Goal: Task Accomplishment & Management: Use online tool/utility

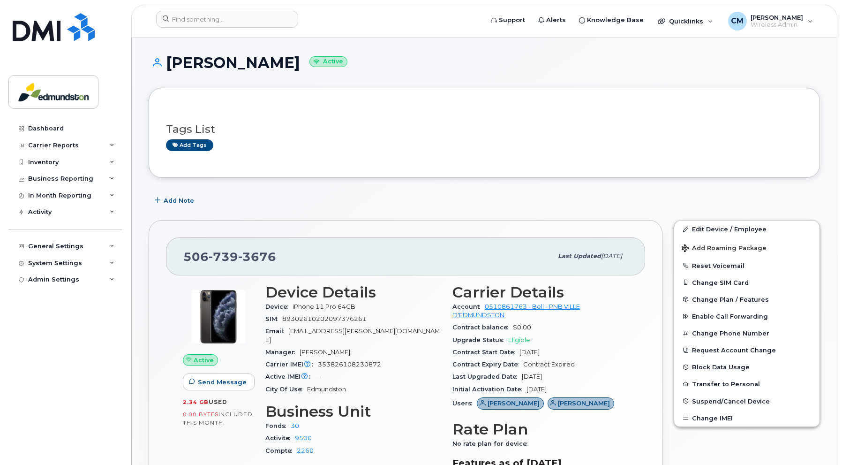
scroll to position [141, 0]
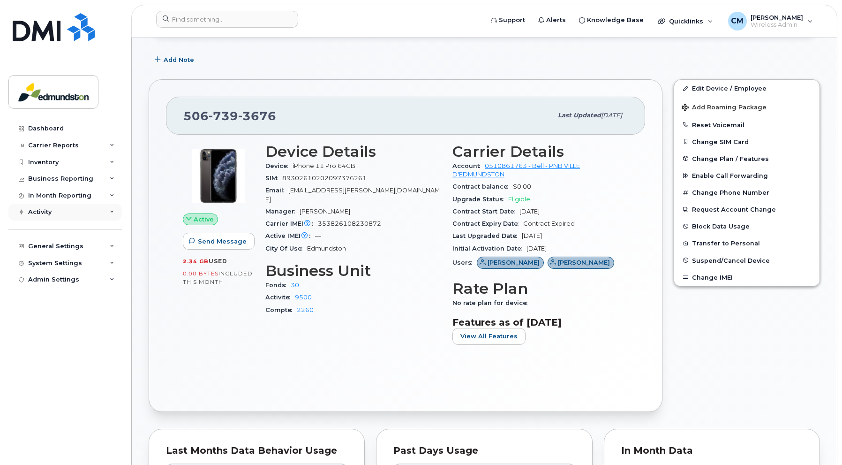
click at [36, 208] on div "Activity" at bounding box center [64, 211] width 113 height 17
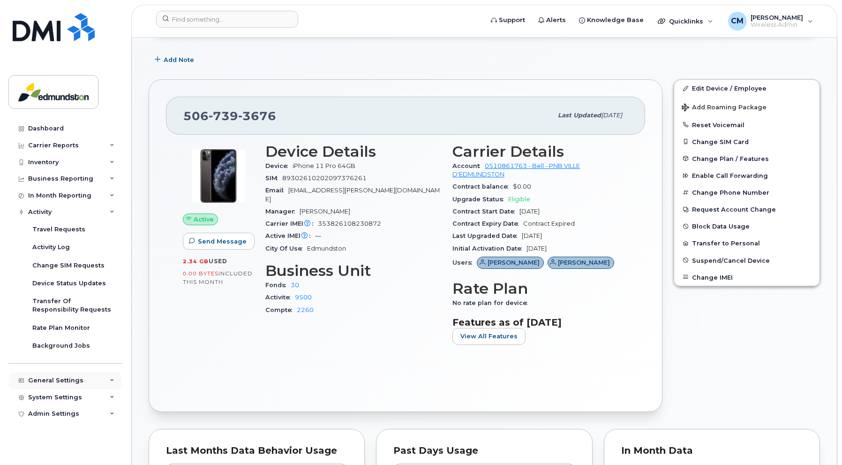
click at [41, 377] on div "General Settings" at bounding box center [55, 381] width 55 height 8
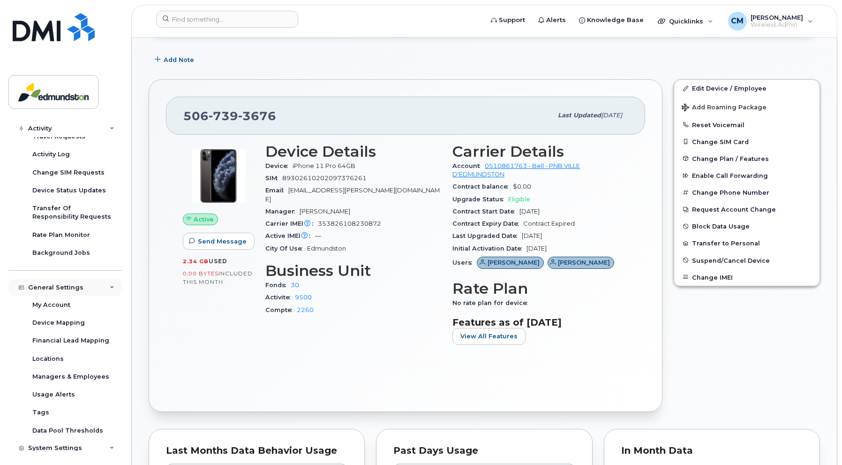
scroll to position [114, 0]
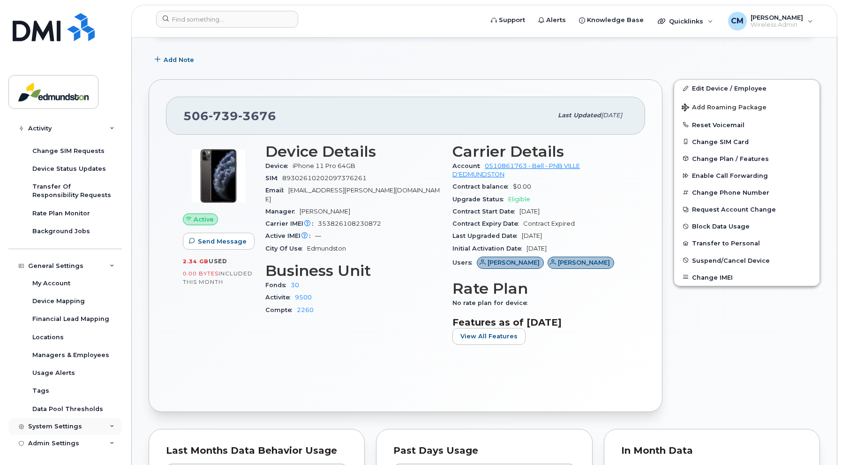
click at [56, 422] on div "System Settings" at bounding box center [64, 426] width 113 height 17
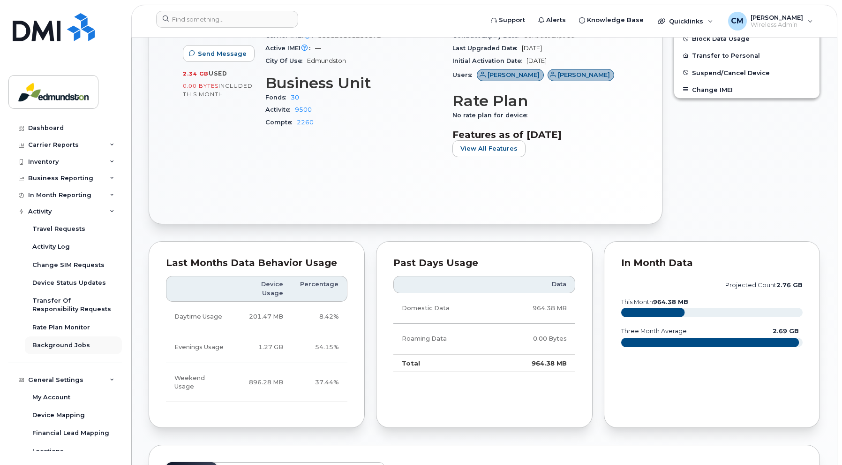
scroll to position [0, 0]
click at [45, 192] on div "In Month Reporting" at bounding box center [59, 196] width 63 height 8
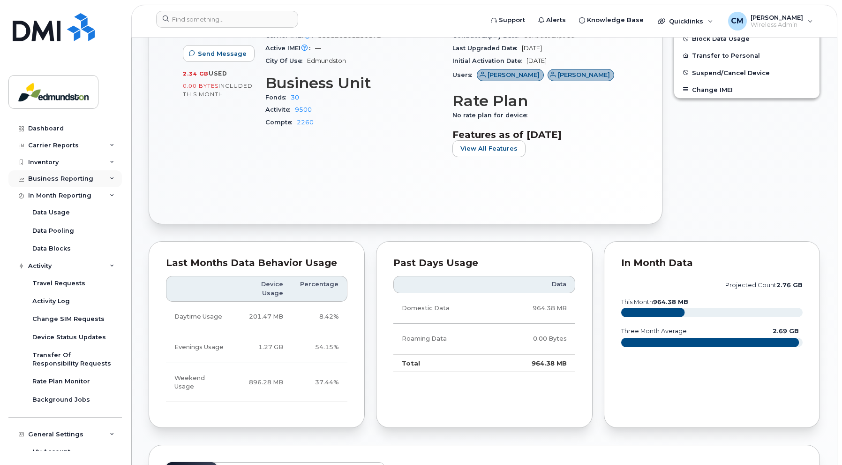
click at [46, 179] on div "Business Reporting" at bounding box center [60, 179] width 65 height 8
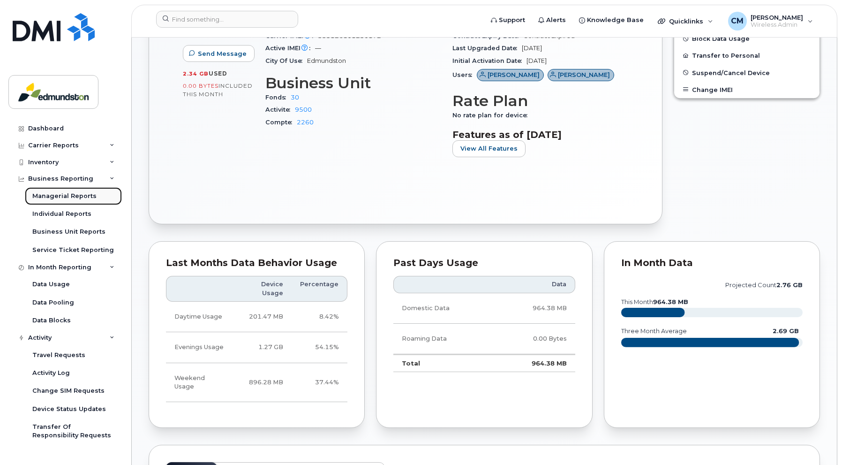
click at [50, 195] on div "Managerial Reports" at bounding box center [64, 196] width 64 height 8
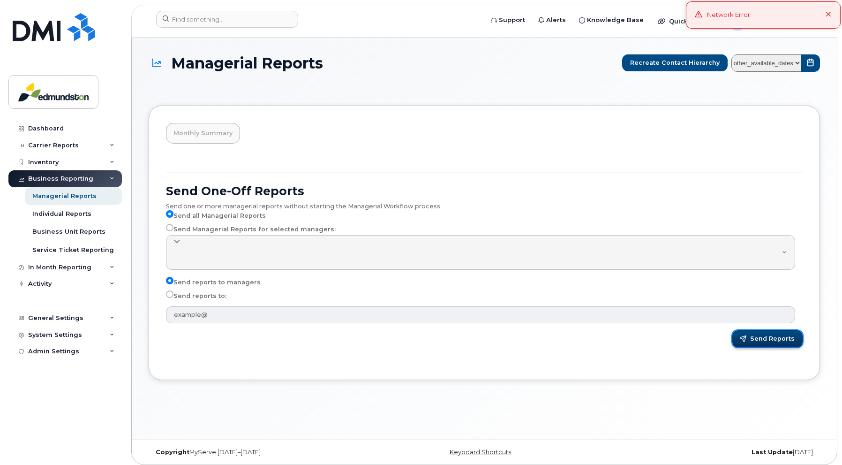
click at [759, 339] on span "Send Reports" at bounding box center [772, 338] width 45 height 8
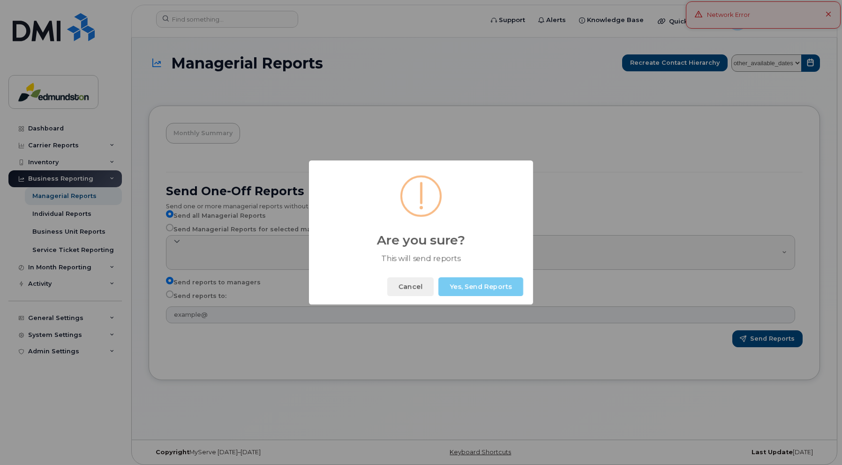
click at [476, 286] on button "Yes, Send Reports" at bounding box center [480, 286] width 85 height 19
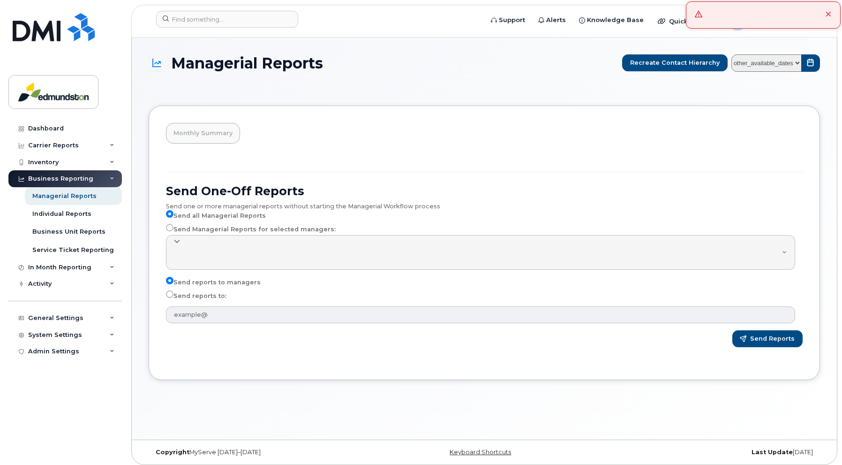
click at [826, 12] on icon at bounding box center [829, 15] width 6 height 6
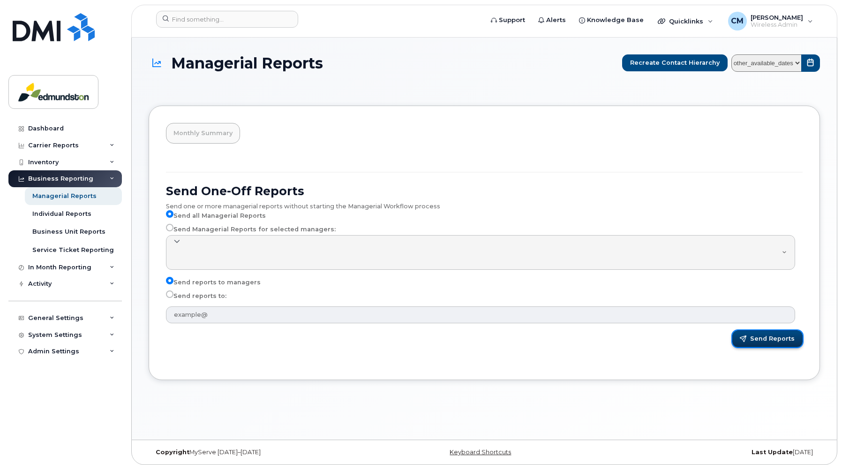
click at [768, 339] on span "Send Reports" at bounding box center [772, 338] width 45 height 8
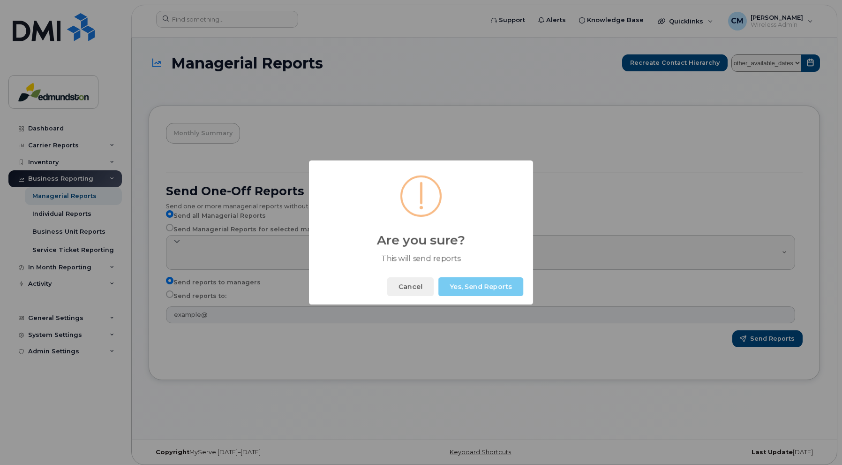
click at [466, 286] on button "Yes, Send Reports" at bounding box center [480, 286] width 85 height 19
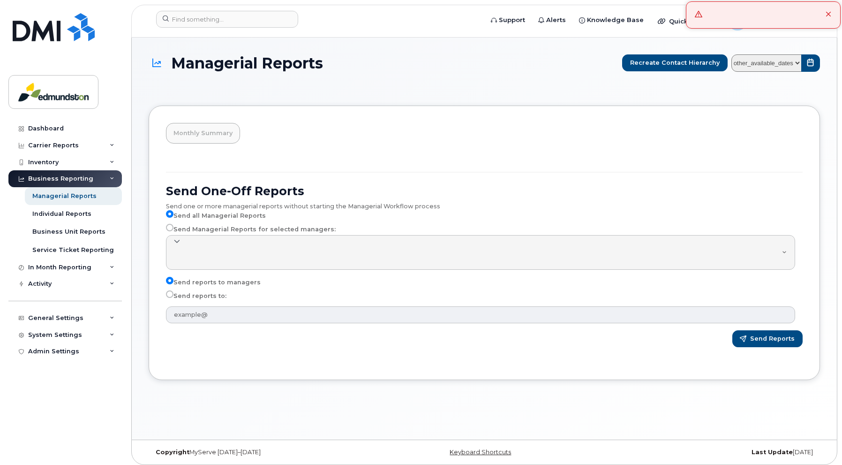
click at [753, 12] on div at bounding box center [763, 14] width 155 height 27
click at [555, 59] on h1 "Managerial Reports" at bounding box center [383, 63] width 469 height 16
click at [57, 347] on div "Admin Settings" at bounding box center [53, 351] width 51 height 8
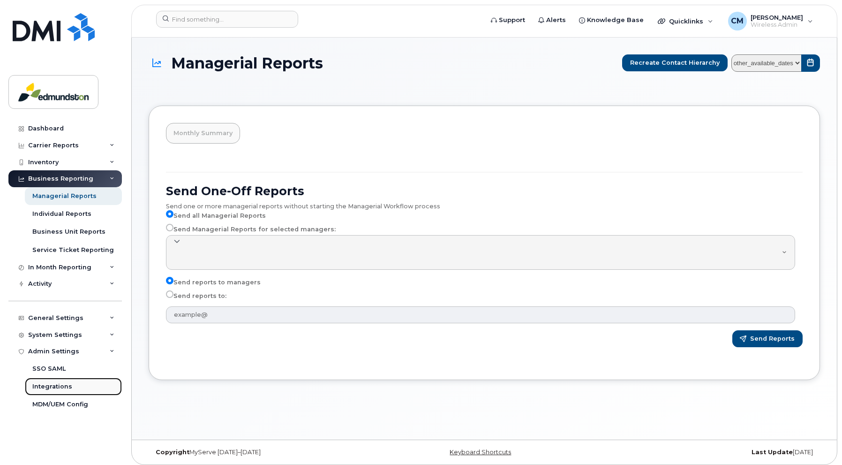
click at [52, 385] on div "Integrations" at bounding box center [52, 386] width 40 height 8
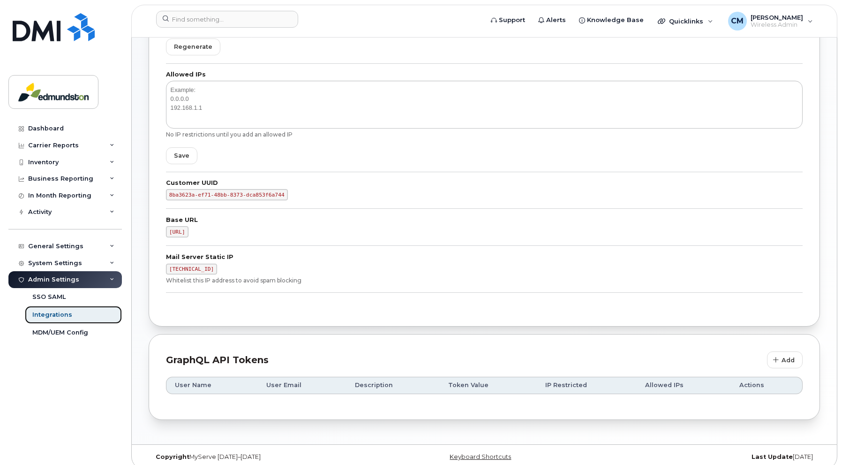
scroll to position [161, 0]
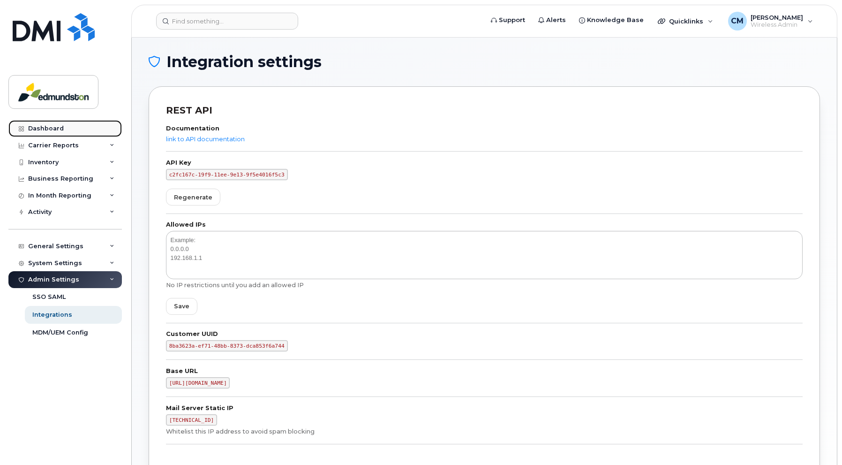
click at [48, 127] on div "Dashboard" at bounding box center [46, 129] width 36 height 8
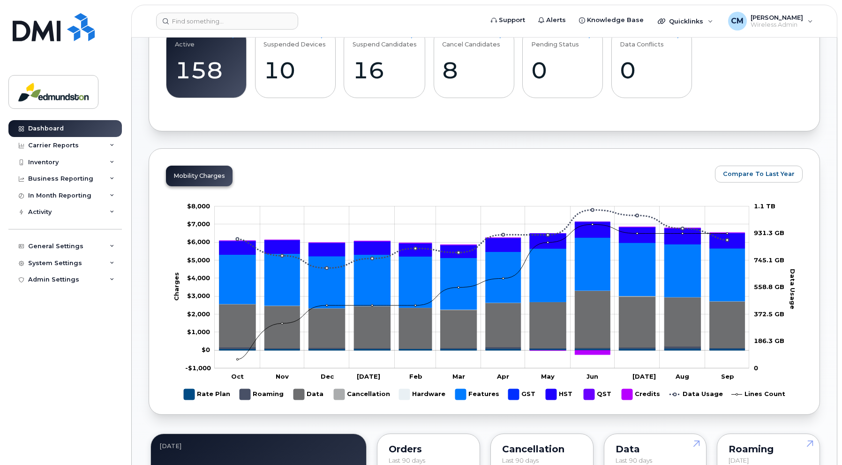
scroll to position [328, 0]
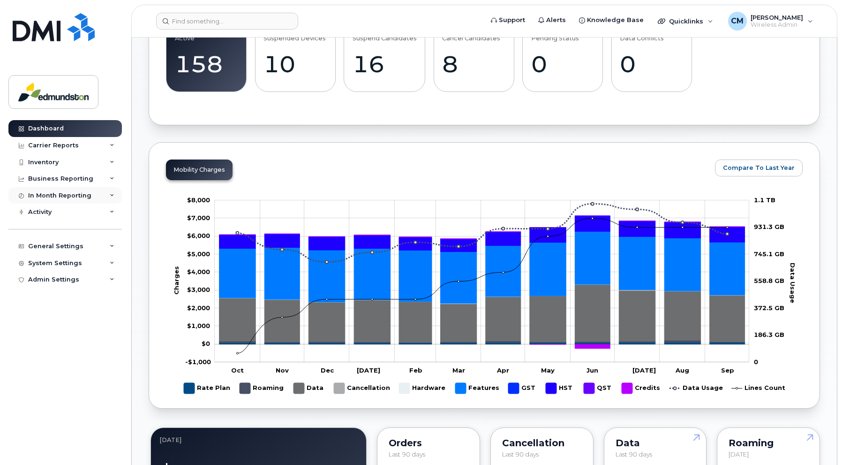
click at [56, 192] on div "In Month Reporting" at bounding box center [59, 196] width 63 height 8
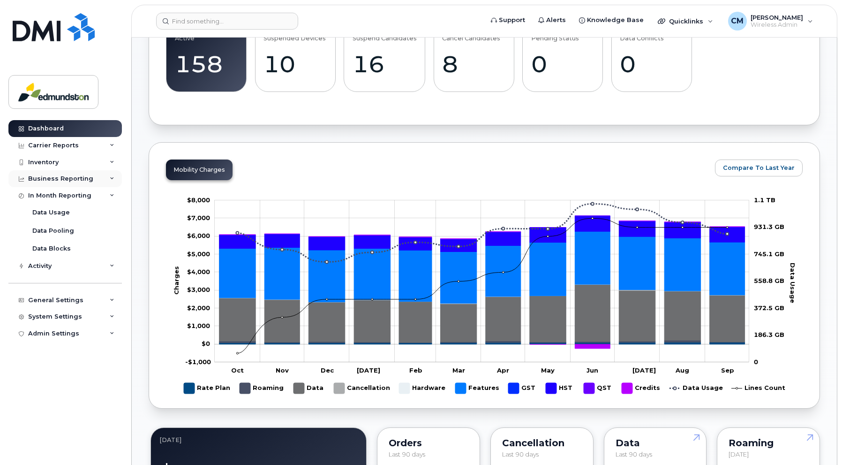
click at [57, 181] on div "Business Reporting" at bounding box center [60, 179] width 65 height 8
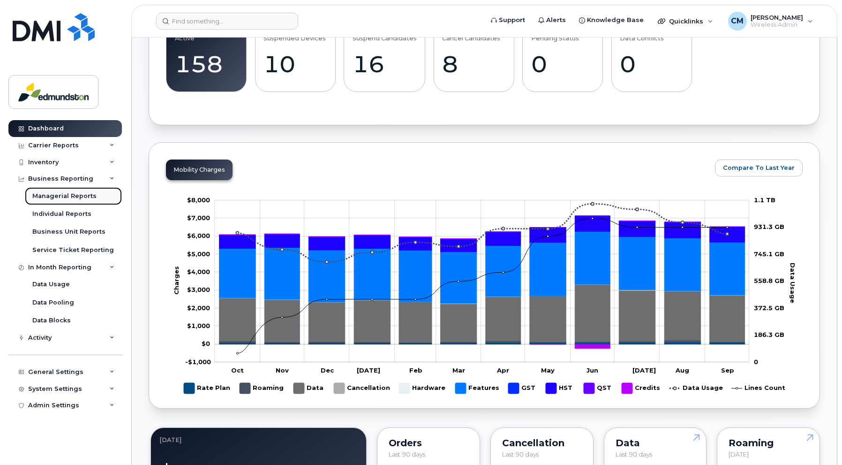
click at [52, 194] on div "Managerial Reports" at bounding box center [64, 196] width 64 height 8
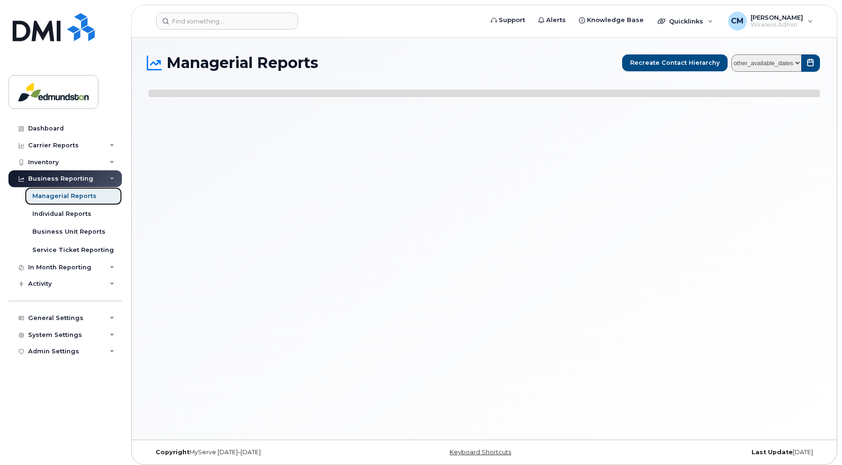
select select
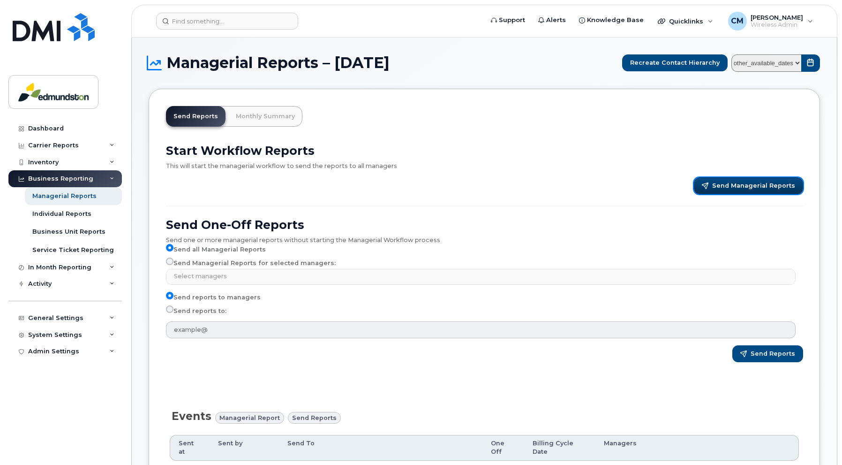
click at [731, 183] on span "Send Managerial Reports" at bounding box center [753, 185] width 83 height 8
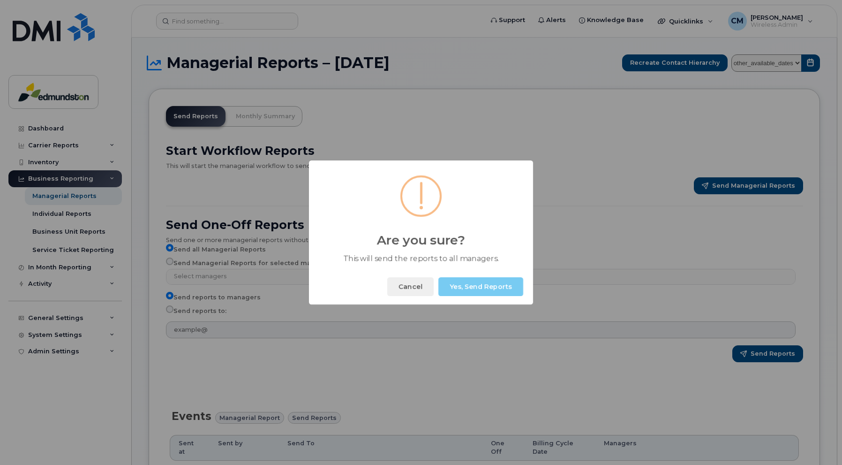
click at [490, 287] on button "Yes, Send Reports" at bounding box center [480, 286] width 85 height 19
drag, startPoint x: 507, startPoint y: 290, endPoint x: 429, endPoint y: 270, distance: 80.4
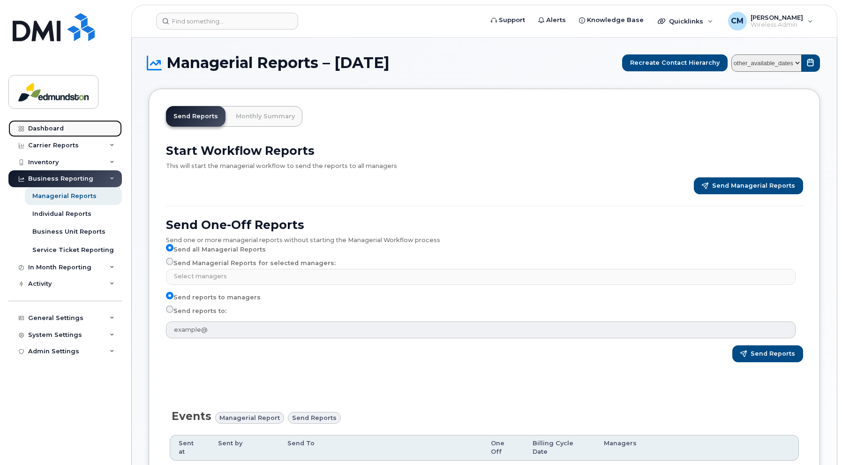
click at [30, 130] on div "Dashboard" at bounding box center [46, 129] width 36 height 8
